Goal: Task Accomplishment & Management: Complete application form

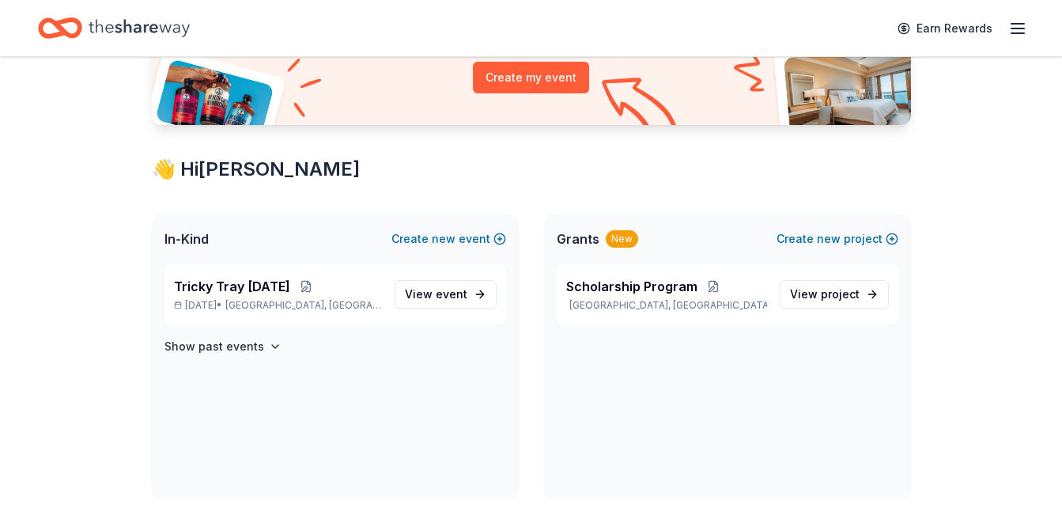
scroll to position [193, 0]
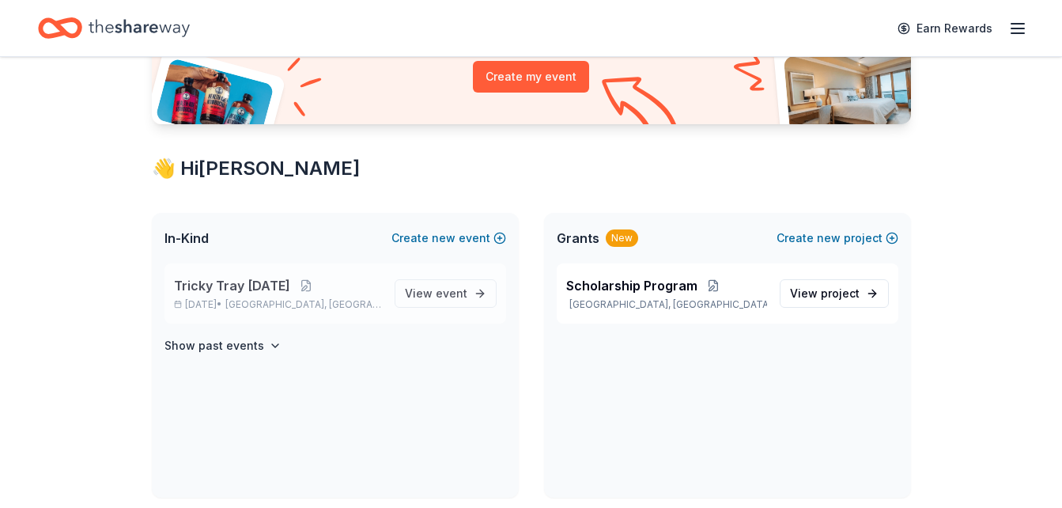
click at [273, 286] on span "Tricky Tray [DATE]" at bounding box center [232, 285] width 116 height 19
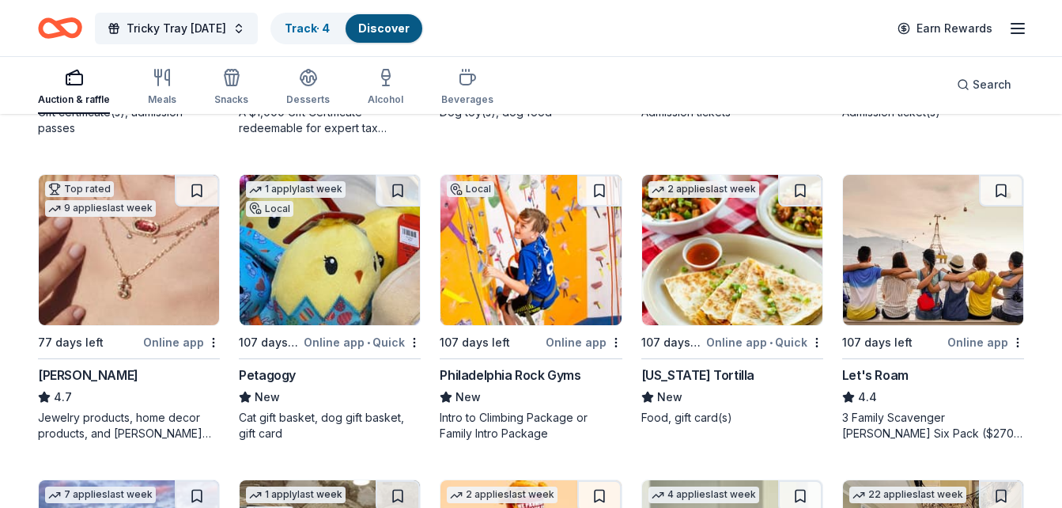
scroll to position [729, 0]
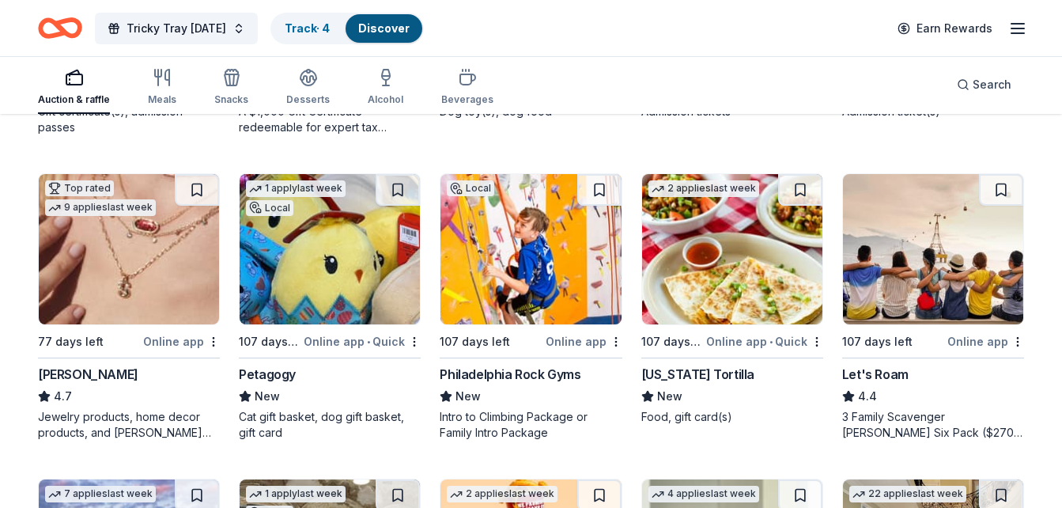
click at [303, 251] on img at bounding box center [330, 249] width 180 height 150
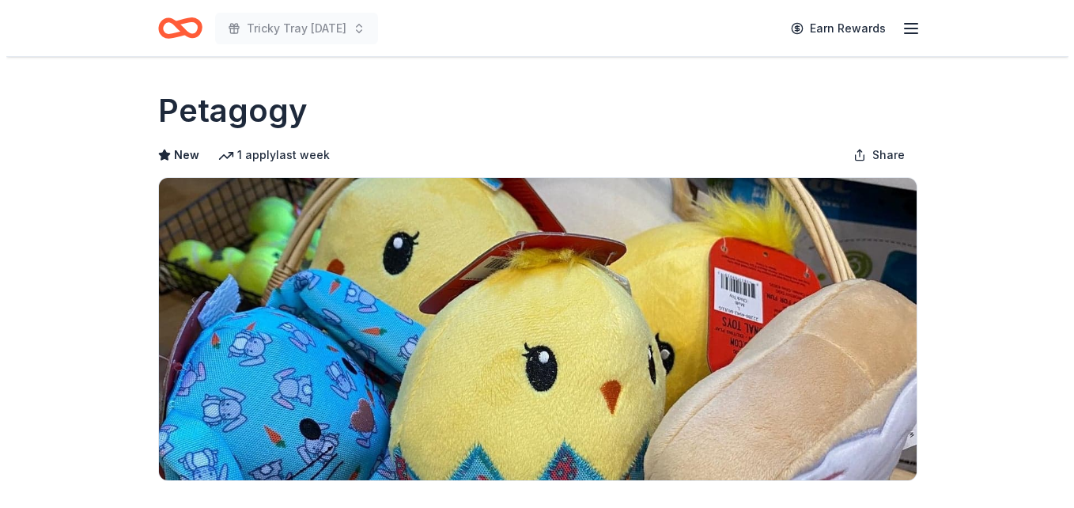
scroll to position [219, 0]
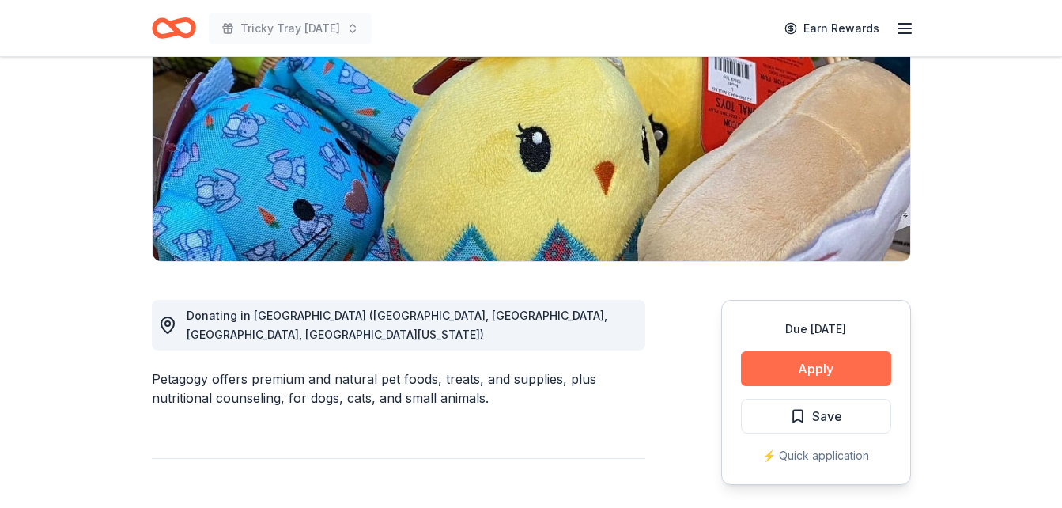
click at [812, 366] on button "Apply" at bounding box center [816, 368] width 150 height 35
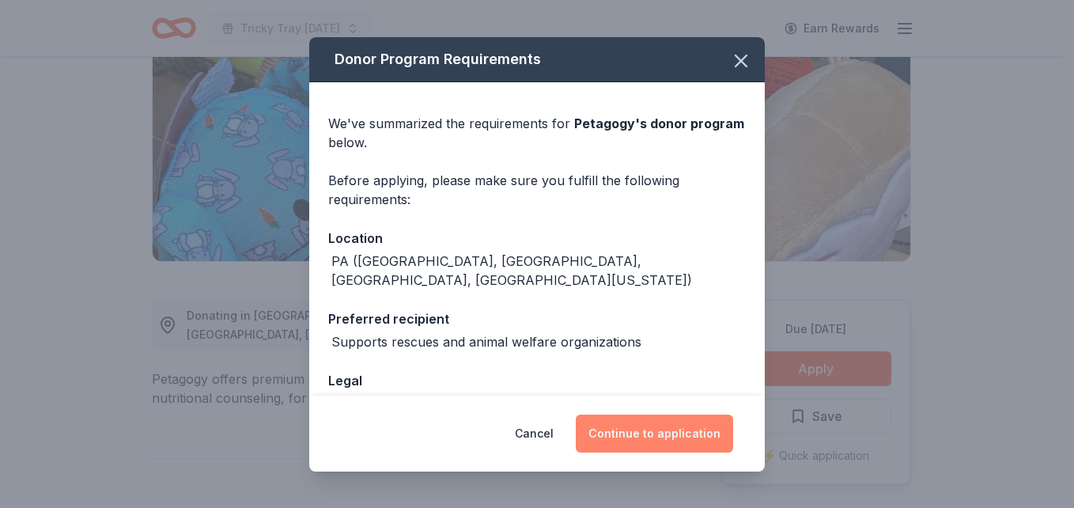
click at [629, 429] on button "Continue to application" at bounding box center [654, 433] width 157 height 38
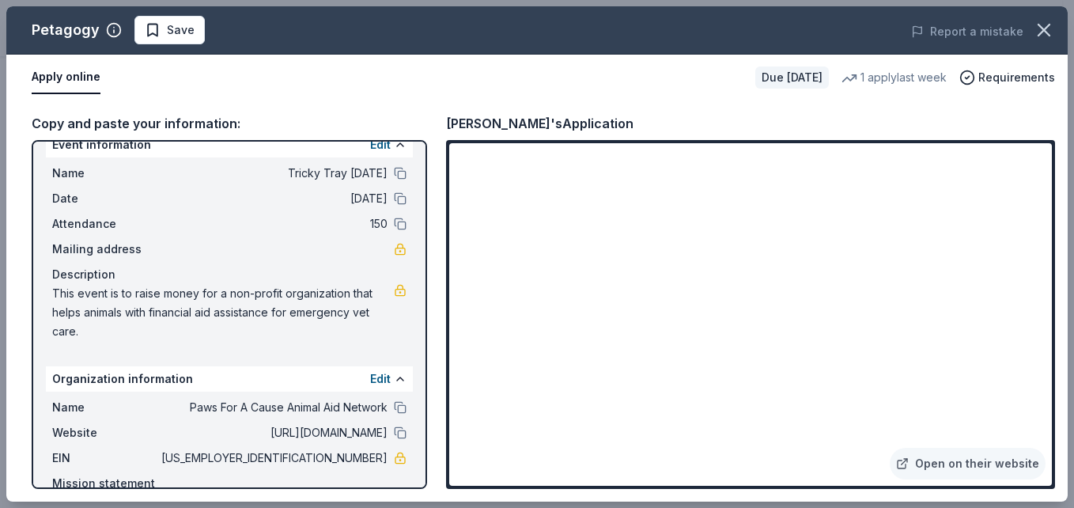
scroll to position [85, 0]
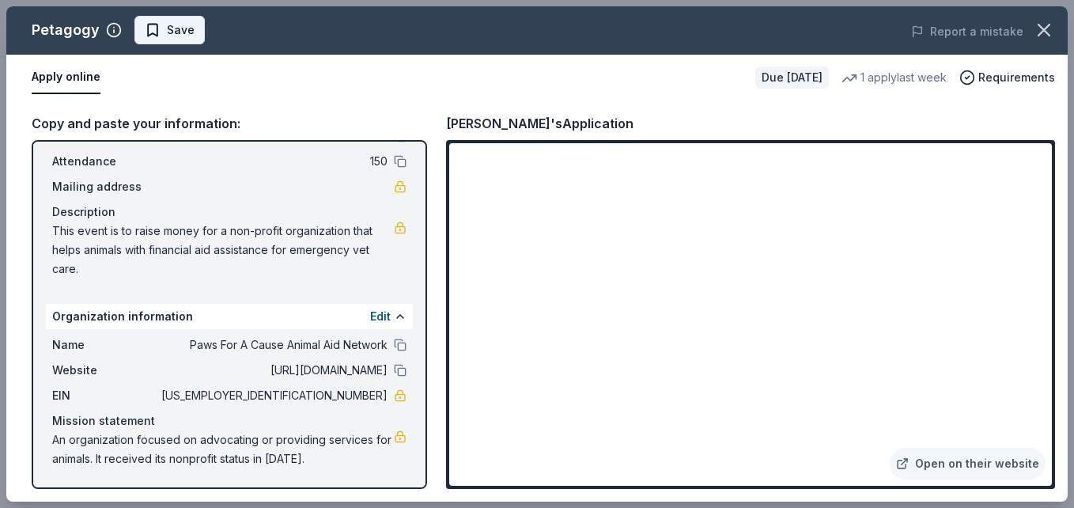
click at [160, 28] on span "Save" at bounding box center [170, 30] width 50 height 19
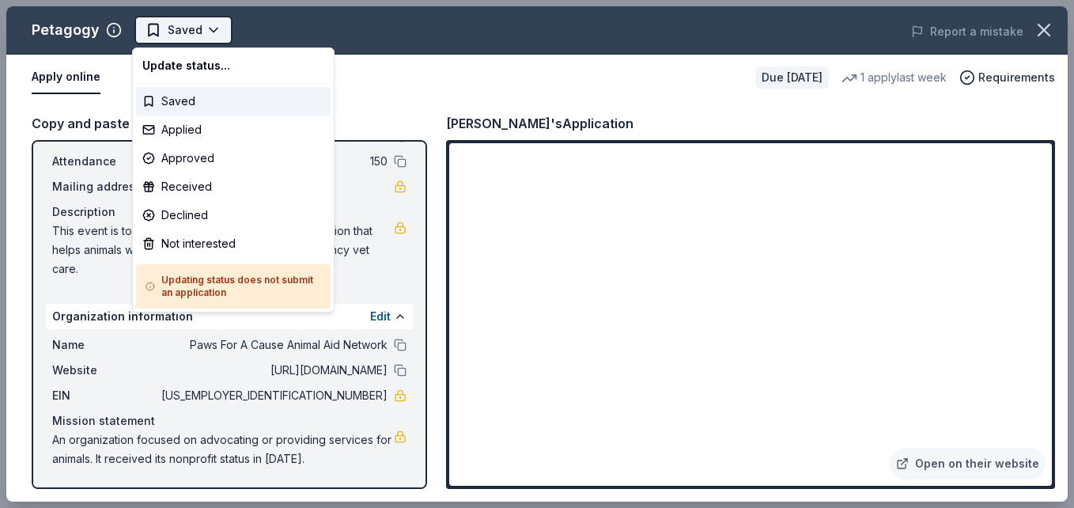
click at [211, 27] on body "Tricky Tray Feb. 2026 Saved Apply Due in 107 days Share Petagogy New 1 apply la…" at bounding box center [531, 254] width 1062 height 508
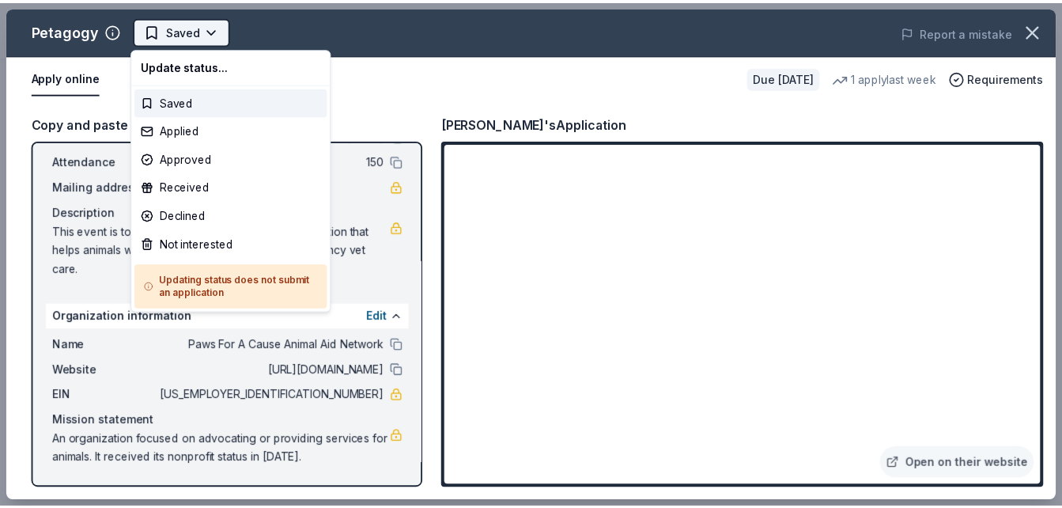
scroll to position [0, 0]
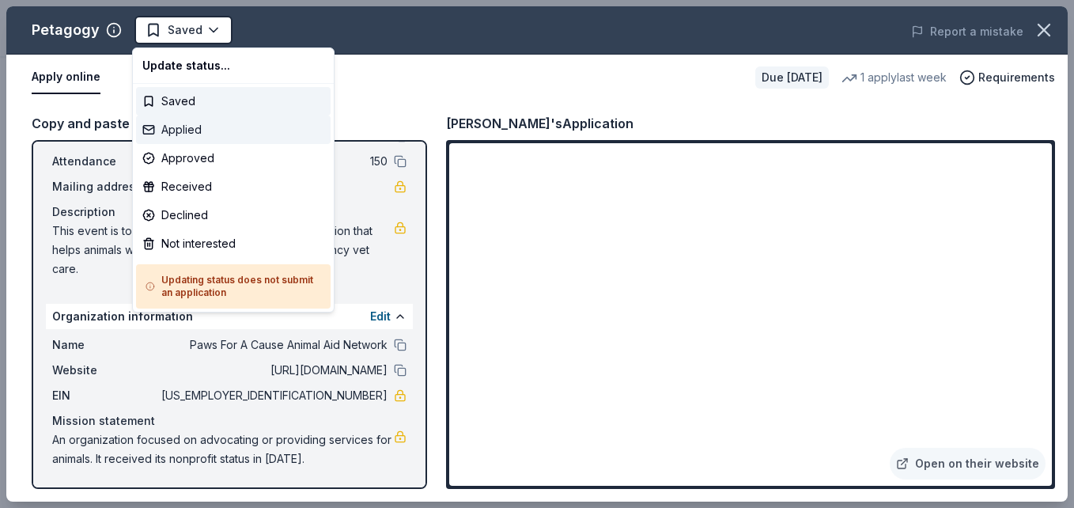
click at [180, 135] on div "Applied" at bounding box center [233, 129] width 195 height 28
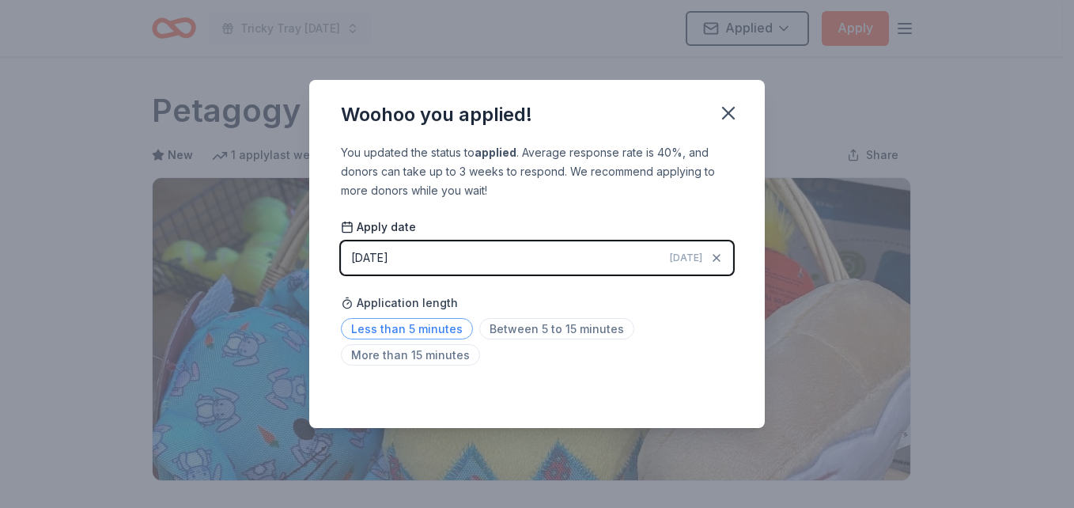
click at [404, 330] on span "Less than 5 minutes" at bounding box center [407, 328] width 132 height 21
click at [732, 102] on icon "button" at bounding box center [728, 113] width 22 height 22
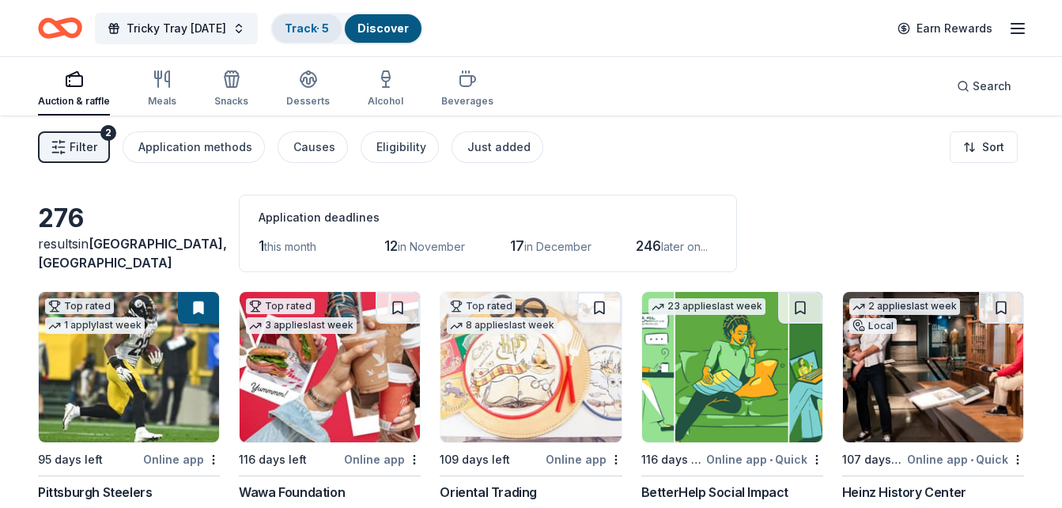
click at [326, 31] on link "Track · 5" at bounding box center [307, 27] width 44 height 13
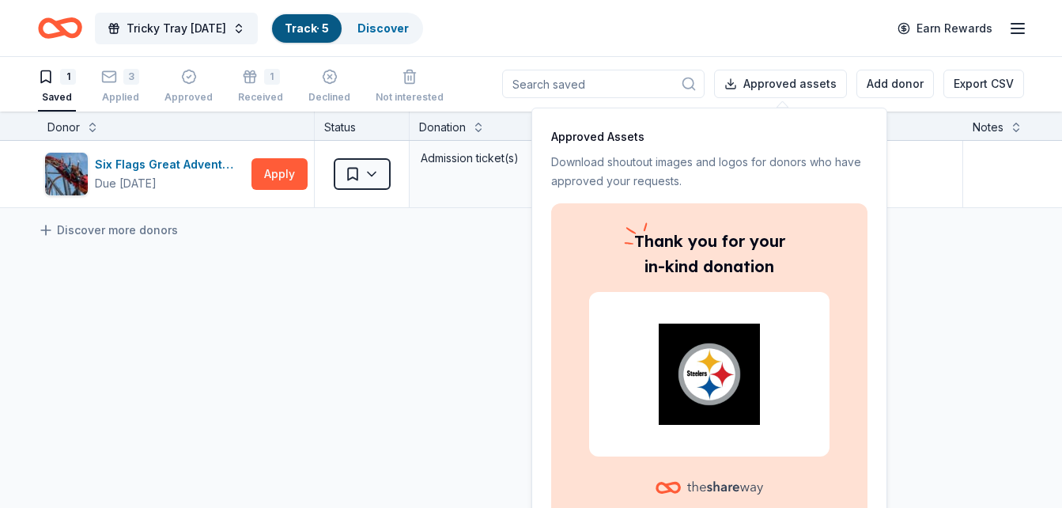
click at [978, 283] on div "Six Flags Great Adventure (Jackson Township) Due in 47 days Apply Saved Admissi…" at bounding box center [619, 323] width 1239 height 365
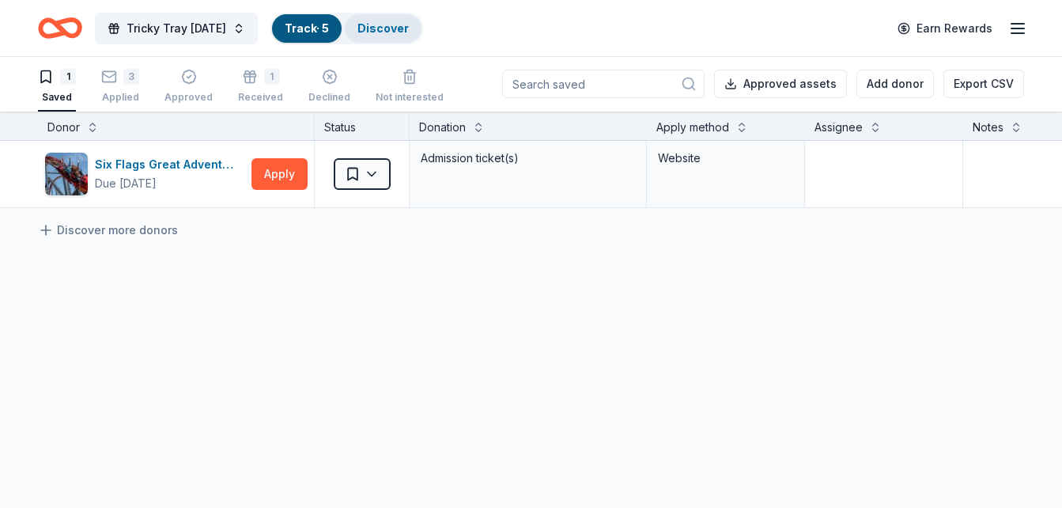
click at [400, 28] on link "Discover" at bounding box center [383, 27] width 51 height 13
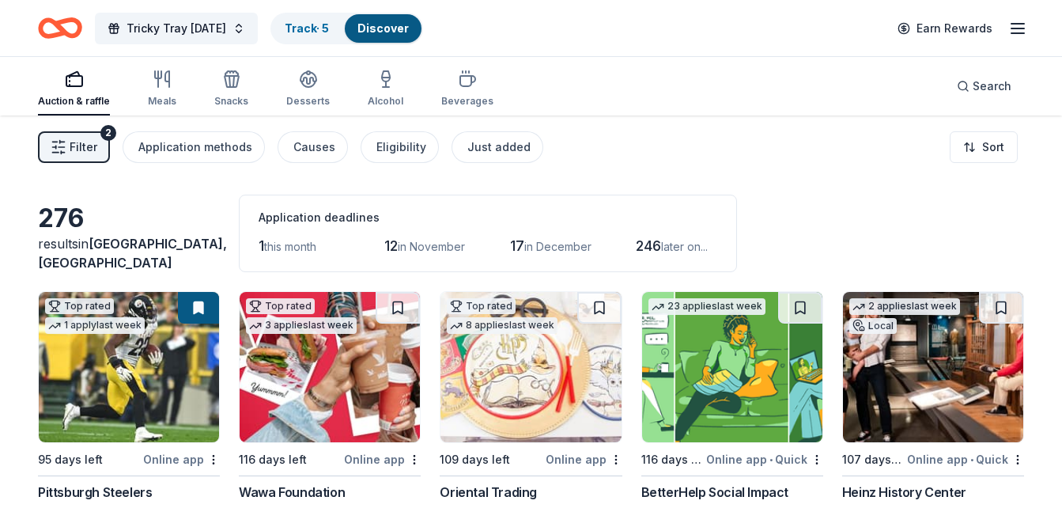
click at [60, 146] on icon "button" at bounding box center [59, 147] width 16 height 16
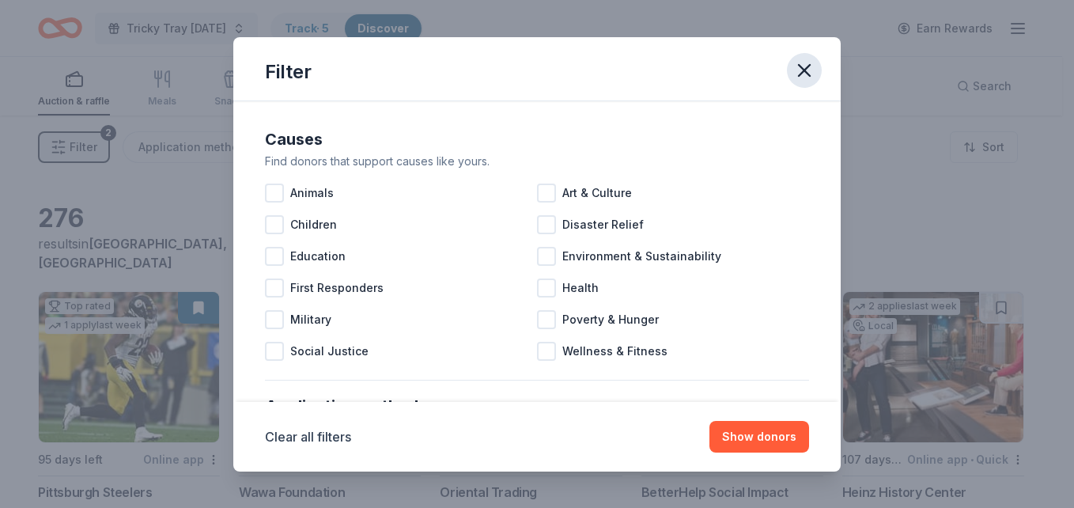
click at [800, 72] on icon "button" at bounding box center [804, 70] width 22 height 22
